Goal: Task Accomplishment & Management: Manage account settings

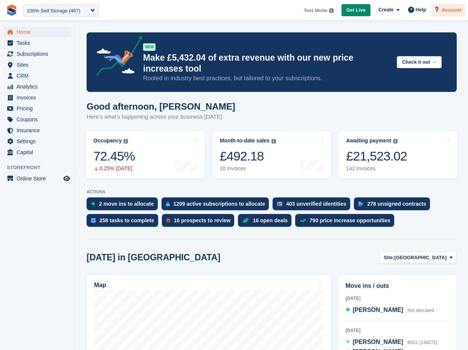
click at [459, 14] on div "Account" at bounding box center [448, 10] width 34 height 13
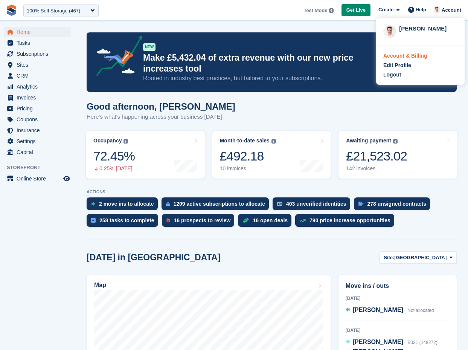
click at [409, 57] on div "Account & Billing" at bounding box center [405, 56] width 44 height 8
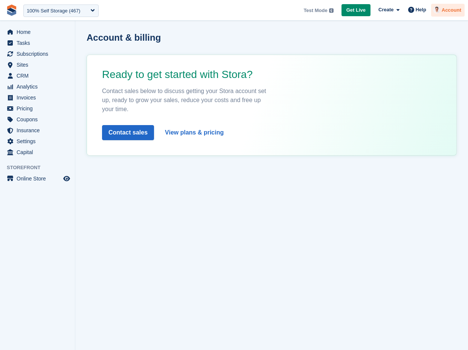
click at [440, 13] on div at bounding box center [437, 11] width 8 height 10
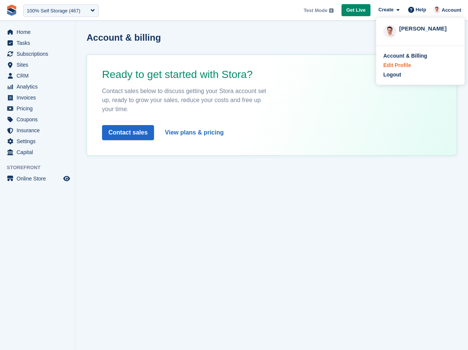
click at [404, 66] on div "Edit Profile" at bounding box center [397, 65] width 28 height 8
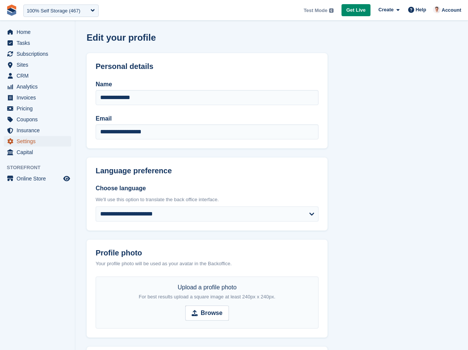
click at [44, 137] on span "Settings" at bounding box center [39, 141] width 45 height 11
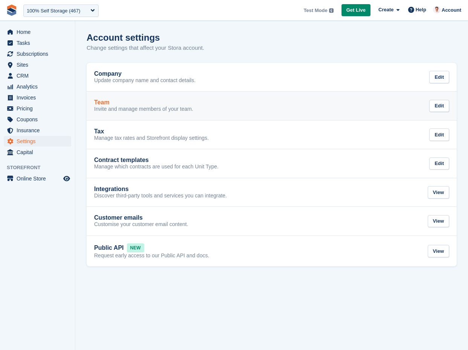
click at [140, 110] on p "Invite and manage members of your team." at bounding box center [143, 109] width 99 height 7
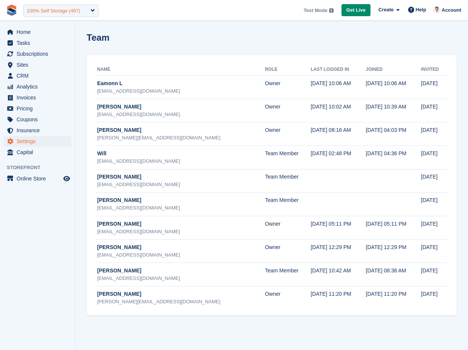
click at [93, 7] on div "100% Self Storage (467)" at bounding box center [60, 11] width 75 height 12
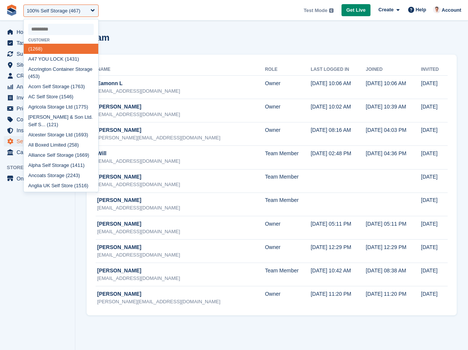
click at [297, 44] on div "Team" at bounding box center [272, 41] width 370 height 19
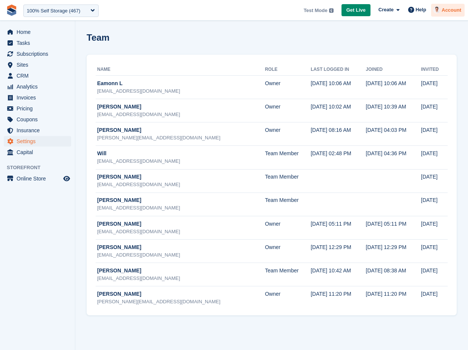
click at [451, 10] on span "Account" at bounding box center [452, 10] width 20 height 8
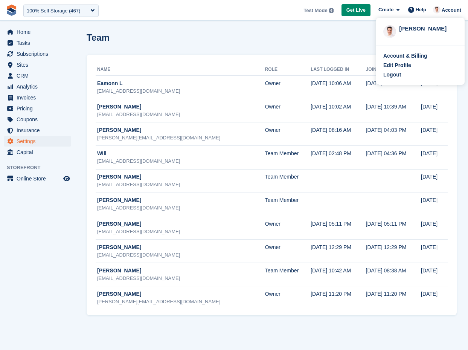
click at [282, 57] on div "Name Role Last logged in Joined Invited Eamonn L [EMAIL_ADDRESS][DOMAIN_NAME] O…" at bounding box center [272, 185] width 370 height 261
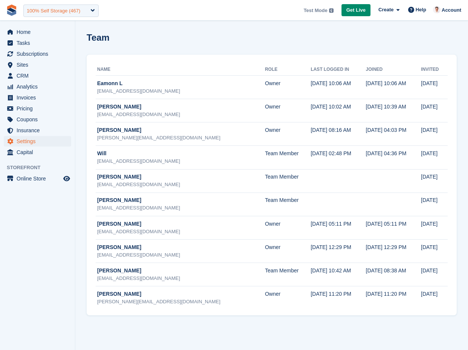
click at [71, 14] on div "100% Self Storage (467)" at bounding box center [53, 11] width 53 height 8
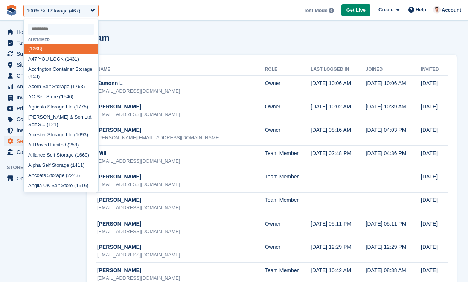
click at [50, 27] on input "select-one" at bounding box center [61, 29] width 66 height 11
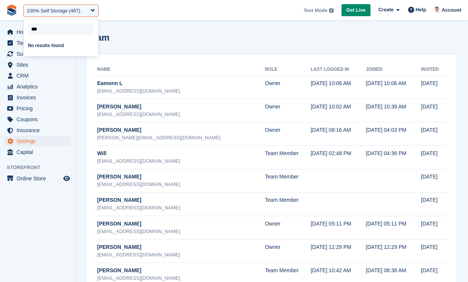
type input "****"
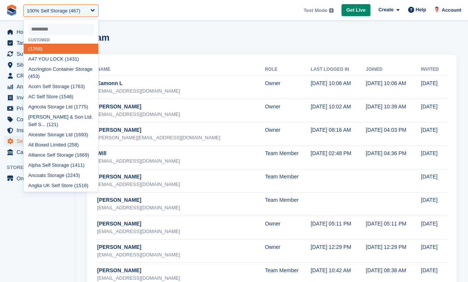
type input "*"
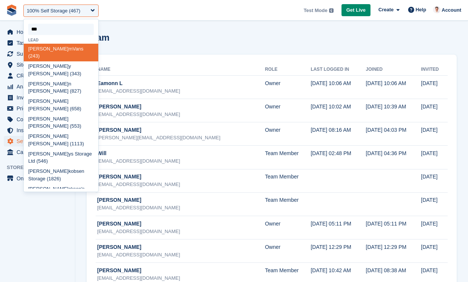
type input "****"
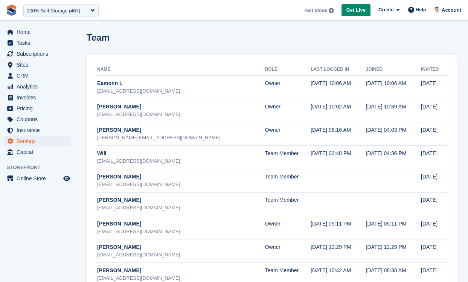
click at [161, 49] on div "Team" at bounding box center [272, 41] width 370 height 19
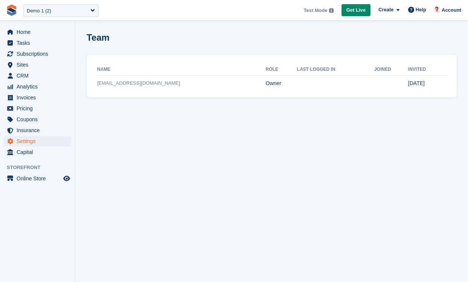
click at [171, 181] on section "Team Name Role Last logged in Joined Invited stora-production-demo-1@zenamtech.…" at bounding box center [271, 141] width 393 height 282
